Goal: Consume media (video, audio): Consume media (video, audio)

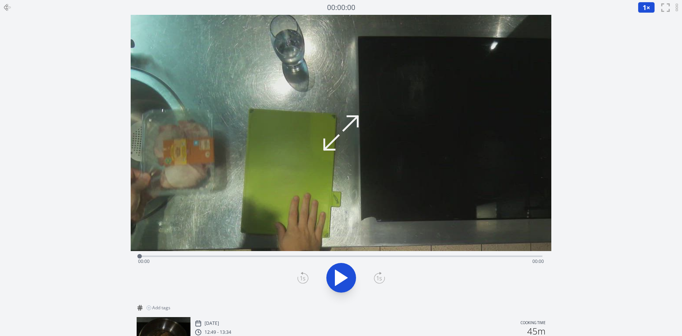
select select
click at [641, 10] on button "1 ×" at bounding box center [646, 7] width 17 height 11
click at [652, 20] on li "0.25×" at bounding box center [648, 18] width 21 height 12
click at [318, 259] on div "Time elapsed: 00:37 Time remaining: 00:53" at bounding box center [341, 262] width 406 height 12
click at [329, 256] on div "Time elapsed: 00:40 Time remaining: 00:50" at bounding box center [341, 262] width 406 height 12
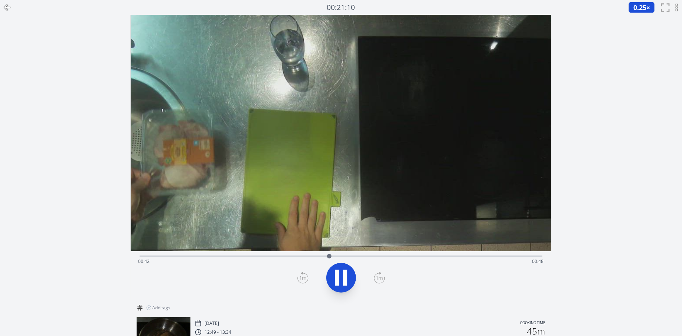
click at [343, 255] on div "Time elapsed: 00:42 Time remaining: 00:48" at bounding box center [341, 255] width 403 height 9
click at [362, 254] on div "Time elapsed: 00:45 Time remaining: 00:45" at bounding box center [341, 255] width 403 height 9
click at [387, 255] on div "Time elapsed: 00:50 Time remaining: 00:40" at bounding box center [341, 255] width 403 height 9
click at [409, 256] on div "Time elapsed: 00:56 Time remaining: 00:34" at bounding box center [341, 262] width 406 height 12
click at [422, 255] on div "Time elapsed: 01:00 Time remaining: 00:30" at bounding box center [341, 255] width 403 height 9
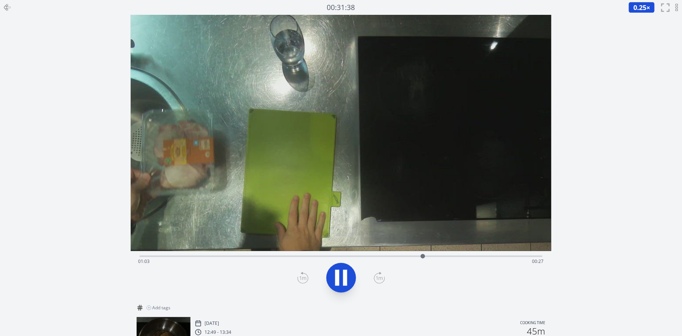
click at [445, 257] on div "Time elapsed: 01:03 Time remaining: 00:27" at bounding box center [341, 262] width 406 height 12
click at [461, 257] on div "Time elapsed: 01:08 Time remaining: 00:22" at bounding box center [341, 262] width 406 height 12
click at [479, 257] on div "Time elapsed: 01:12 Time remaining: 00:18" at bounding box center [341, 262] width 406 height 12
click at [498, 258] on div "Time elapsed: 01:16 Time remaining: 00:14" at bounding box center [341, 262] width 406 height 12
click at [510, 257] on div "Time elapsed: 01:20 Time remaining: 00:10" at bounding box center [341, 262] width 406 height 12
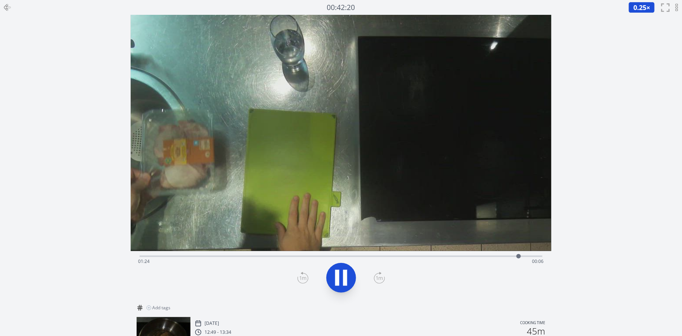
click at [527, 254] on div "Time elapsed: 01:24 Time remaining: 00:06" at bounding box center [341, 255] width 403 height 9
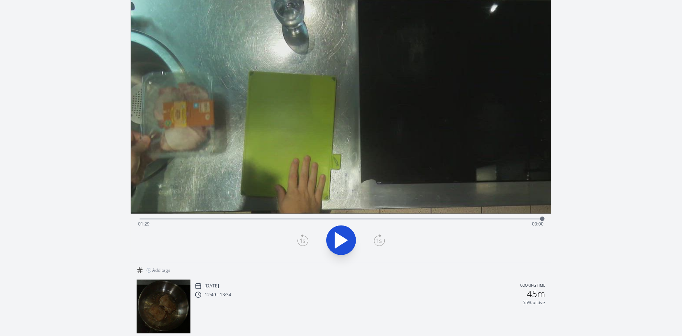
scroll to position [31, 0]
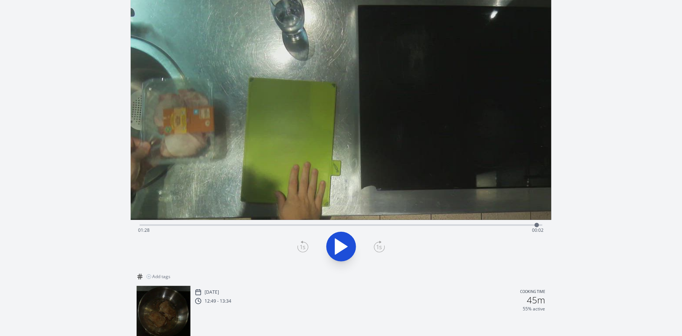
click at [537, 225] on div at bounding box center [536, 225] width 11 height 11
drag, startPoint x: 537, startPoint y: 225, endPoint x: 541, endPoint y: 225, distance: 4.5
click at [541, 225] on div at bounding box center [541, 225] width 4 height 4
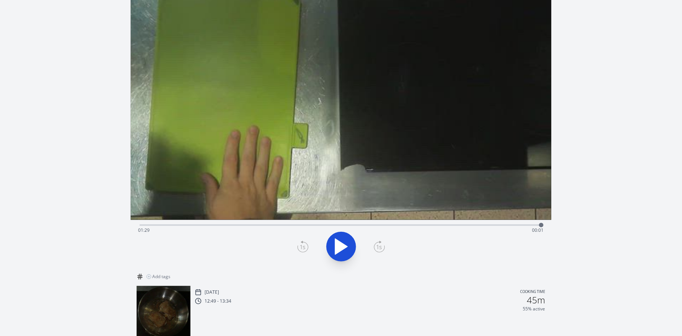
drag, startPoint x: 343, startPoint y: 178, endPoint x: 313, endPoint y: -25, distance: 205.1
click at [313, 0] on html "Discard Recording? You will not be able to recover this once discarded. Cancel …" at bounding box center [341, 170] width 682 height 403
click at [330, 176] on video at bounding box center [307, 28] width 681 height 383
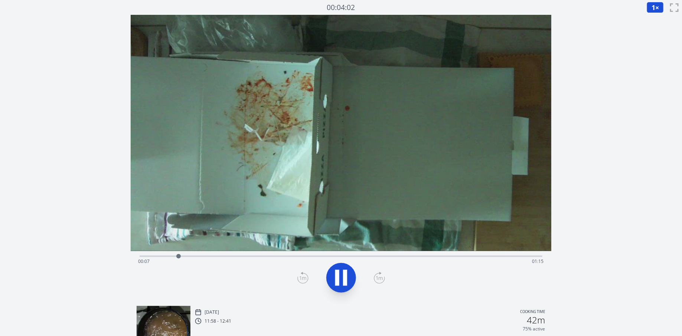
click at [218, 255] on div "Time elapsed: 00:07 Time remaining: 01:15" at bounding box center [341, 255] width 403 height 9
click at [216, 256] on div "Time elapsed: 00:17 Time remaining: 01:05" at bounding box center [341, 262] width 406 height 12
click at [241, 255] on div "Time elapsed: 00:18 Time remaining: 01:04" at bounding box center [341, 255] width 403 height 9
click at [260, 255] on div "Time elapsed: 00:21 Time remaining: 01:01" at bounding box center [341, 255] width 403 height 9
click at [656, 10] on button "1 ×" at bounding box center [654, 7] width 17 height 11
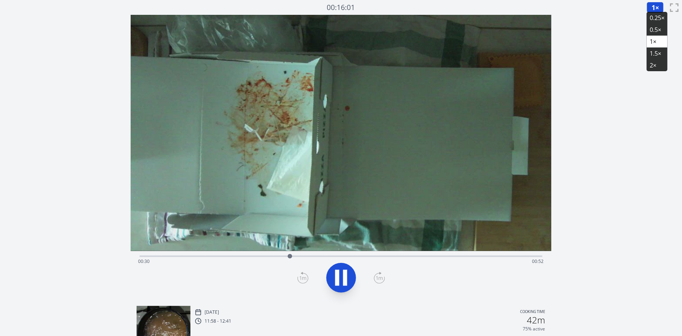
click at [660, 17] on li "0.25×" at bounding box center [656, 18] width 21 height 12
click at [284, 254] on div "Time elapsed: 00:30 Time remaining: 00:51" at bounding box center [341, 255] width 403 height 9
click at [276, 255] on div "Time elapsed: 00:29 Time remaining: 00:53" at bounding box center [341, 255] width 403 height 9
click at [263, 255] on div "Time elapsed: 00:27 Time remaining: 00:55" at bounding box center [341, 255] width 403 height 9
click at [257, 252] on div "Time elapsed: 00:25 Time remaining: 00:57" at bounding box center [341, 255] width 403 height 9
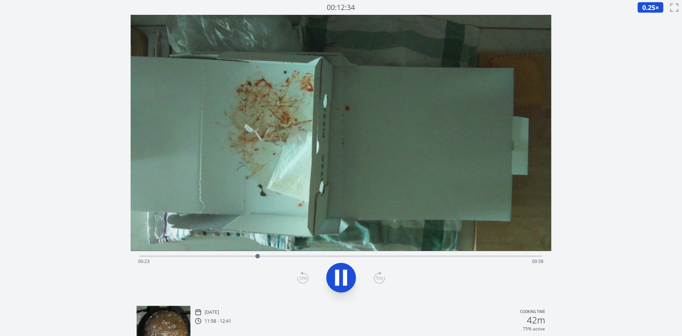
click at [249, 257] on div "Time elapsed: 00:23 Time remaining: 00:58" at bounding box center [341, 262] width 406 height 12
click at [240, 256] on div "Time elapsed: 00:22 Time remaining: 01:00" at bounding box center [341, 262] width 406 height 12
click at [294, 256] on div "Time elapsed: 00:21 Time remaining: 01:01" at bounding box center [341, 262] width 406 height 12
click at [323, 255] on div "Time elapsed: 00:31 Time remaining: 00:51" at bounding box center [341, 255] width 403 height 9
click at [352, 254] on div "Time elapsed: 00:37 Time remaining: 00:45" at bounding box center [341, 255] width 403 height 9
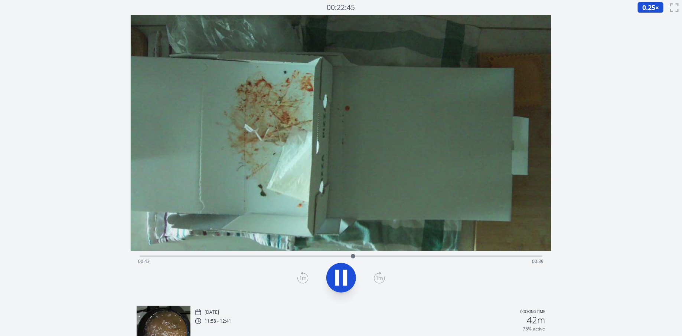
click at [378, 258] on div "Time elapsed: 00:43 Time remaining: 00:39" at bounding box center [341, 262] width 406 height 12
click at [391, 256] on div "Time elapsed: 00:48 Time remaining: 00:34" at bounding box center [341, 262] width 406 height 12
click at [407, 255] on div "Time elapsed: 00:52 Time remaining: 00:29" at bounding box center [341, 255] width 403 height 9
click at [421, 255] on div "Time elapsed: 00:54 Time remaining: 00:27" at bounding box center [341, 255] width 403 height 9
click at [438, 255] on div "Time elapsed: 00:57 Time remaining: 00:25" at bounding box center [341, 255] width 403 height 9
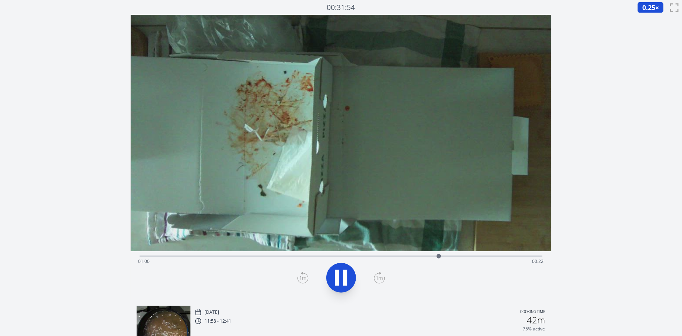
click at [451, 255] on div "Time elapsed: 01:00 Time remaining: 00:22" at bounding box center [341, 255] width 403 height 9
click at [465, 255] on div "Time elapsed: 01:03 Time remaining: 00:19" at bounding box center [341, 255] width 403 height 9
click at [461, 254] on div at bounding box center [466, 256] width 11 height 11
click at [456, 254] on div at bounding box center [461, 256] width 11 height 11
click at [477, 258] on div "Time elapsed: 01:07 Time remaining: 00:15" at bounding box center [341, 262] width 406 height 12
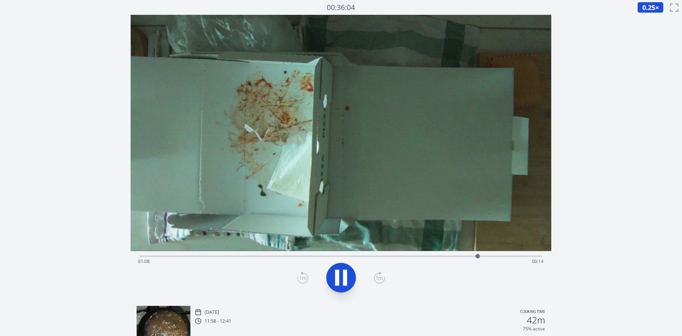
click at [487, 256] on div "Time elapsed: 01:08 Time remaining: 00:14" at bounding box center [341, 262] width 406 height 12
click at [496, 256] on div "Time elapsed: 01:10 Time remaining: 00:12" at bounding box center [341, 262] width 406 height 12
click at [505, 256] on div "Time elapsed: 01:12 Time remaining: 00:10" at bounding box center [341, 262] width 406 height 12
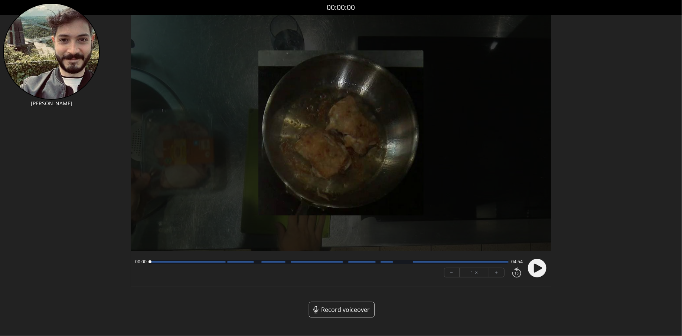
click at [542, 275] on circle at bounding box center [537, 268] width 19 height 19
